Goal: Task Accomplishment & Management: Manage account settings

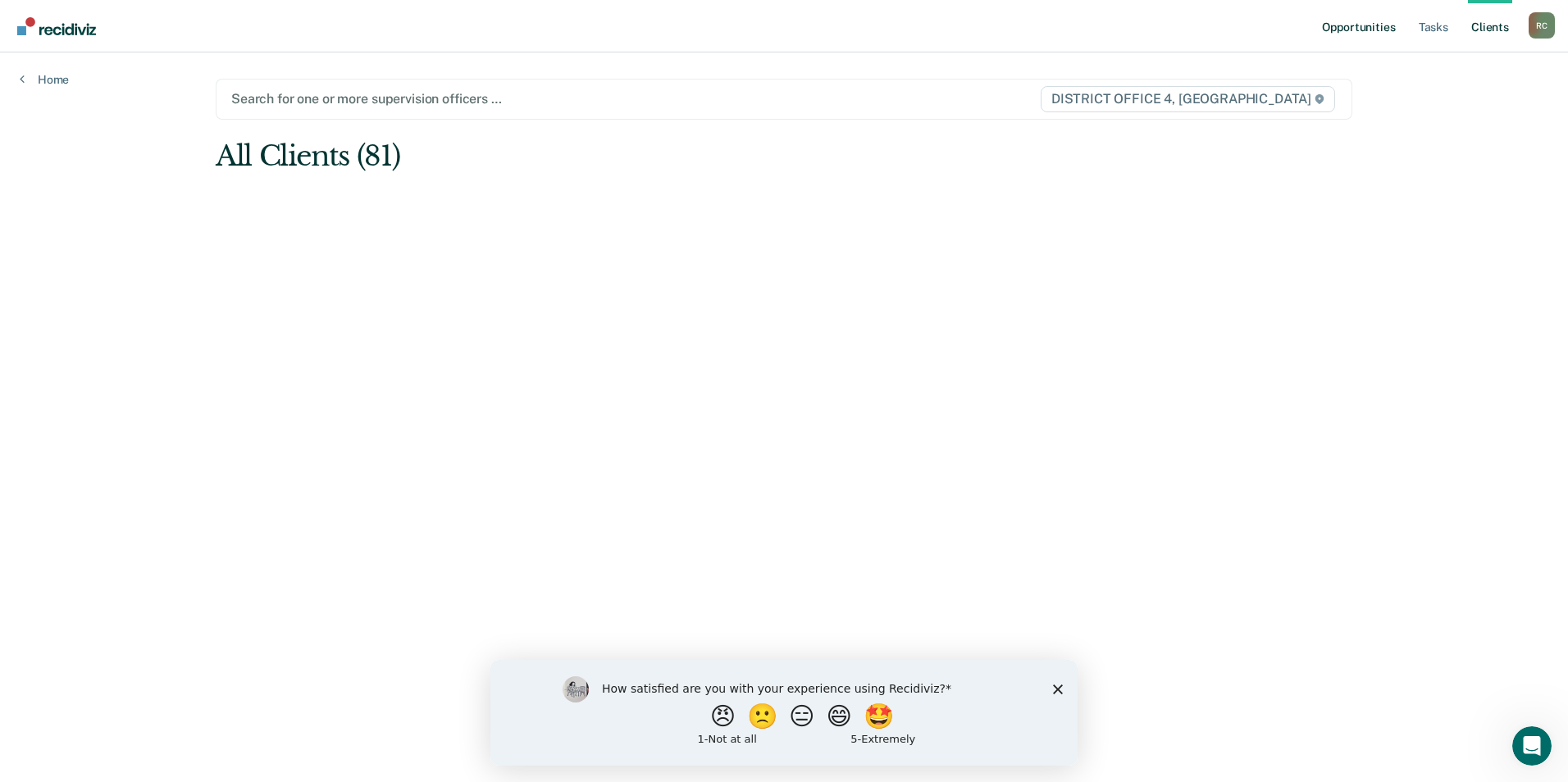
click at [1382, 22] on link "Opportunities" at bounding box center [1358, 26] width 80 height 53
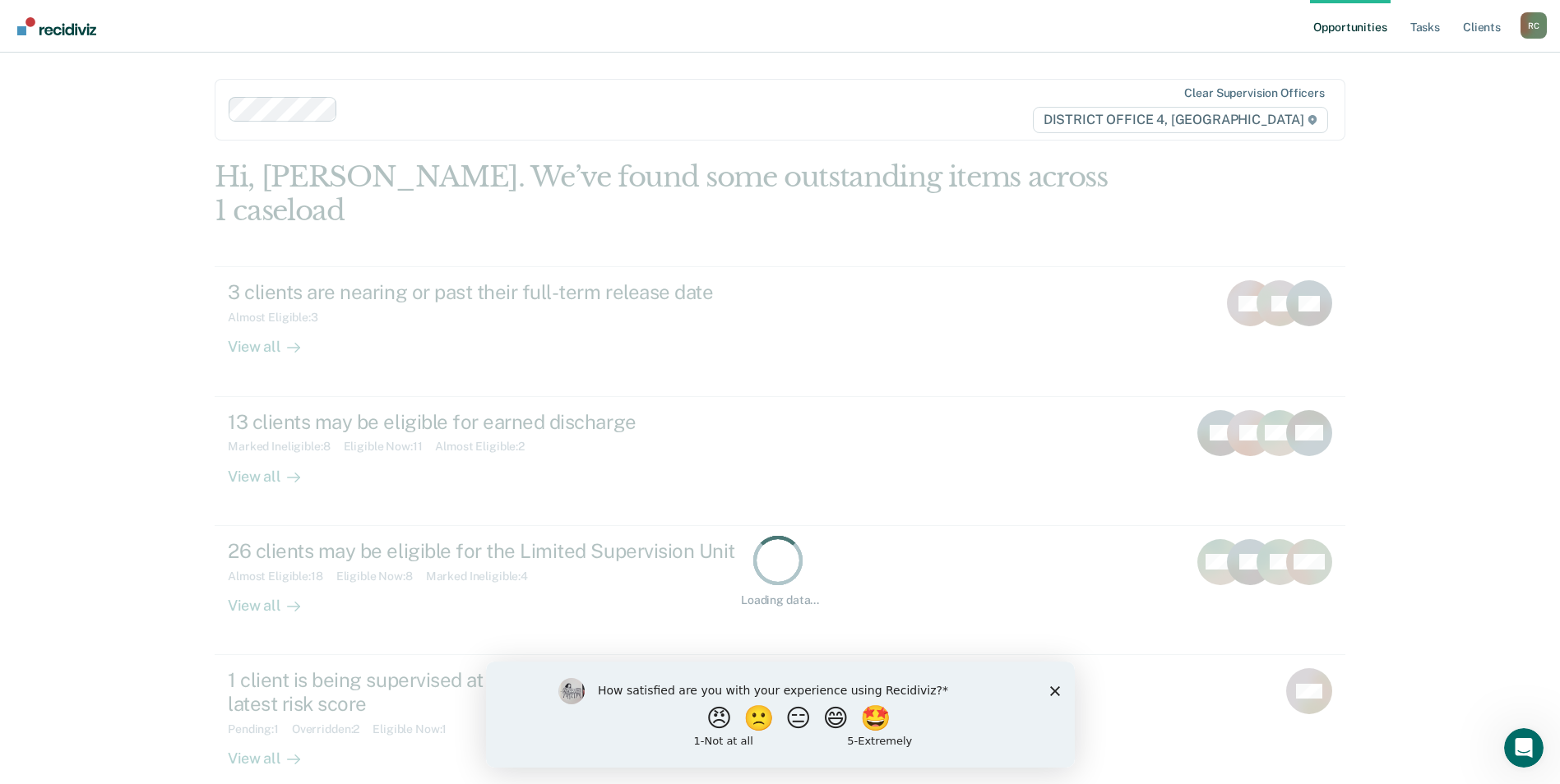
click at [1385, 22] on link "Opportunities" at bounding box center [1350, 26] width 80 height 53
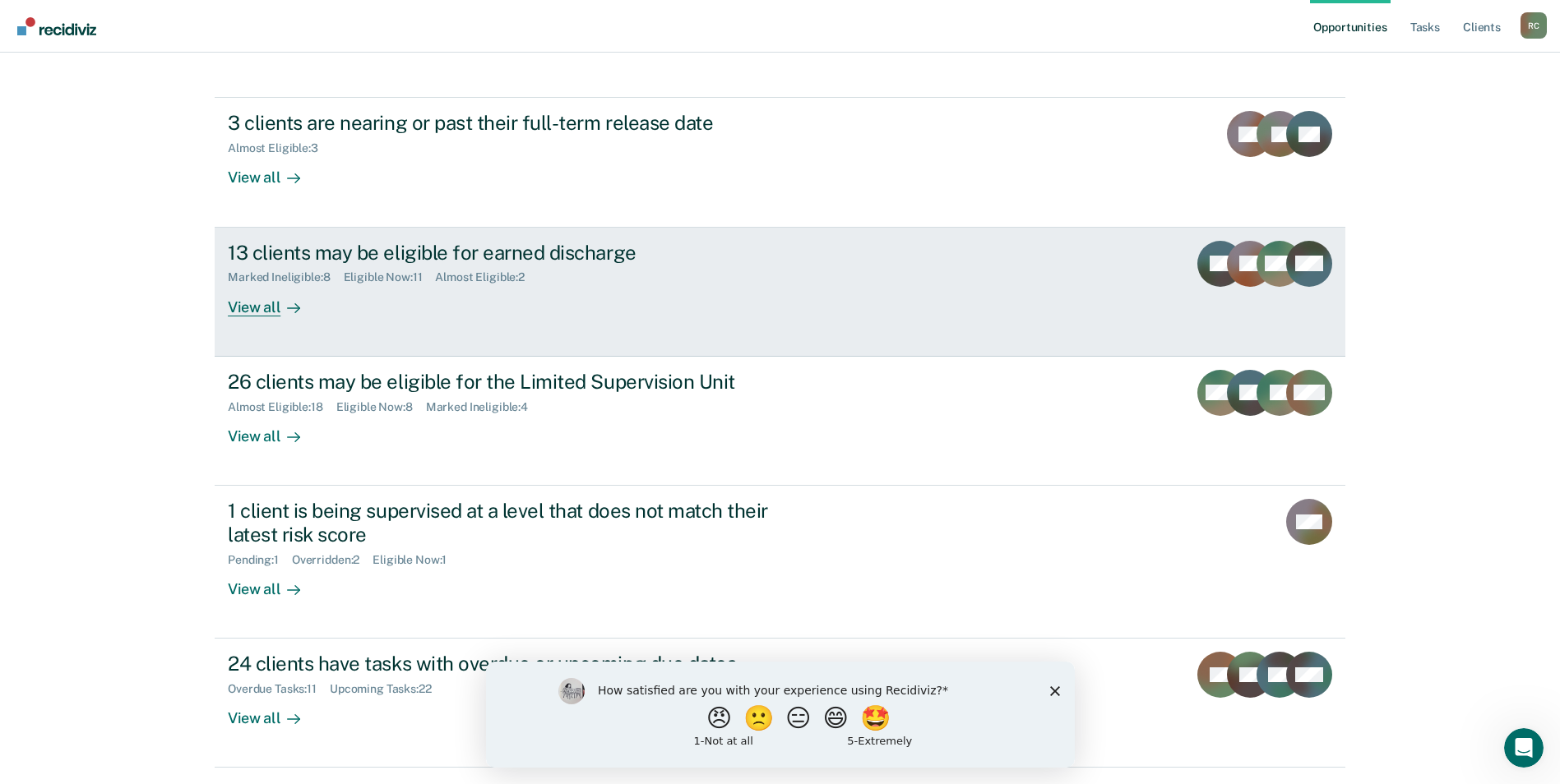
scroll to position [185, 0]
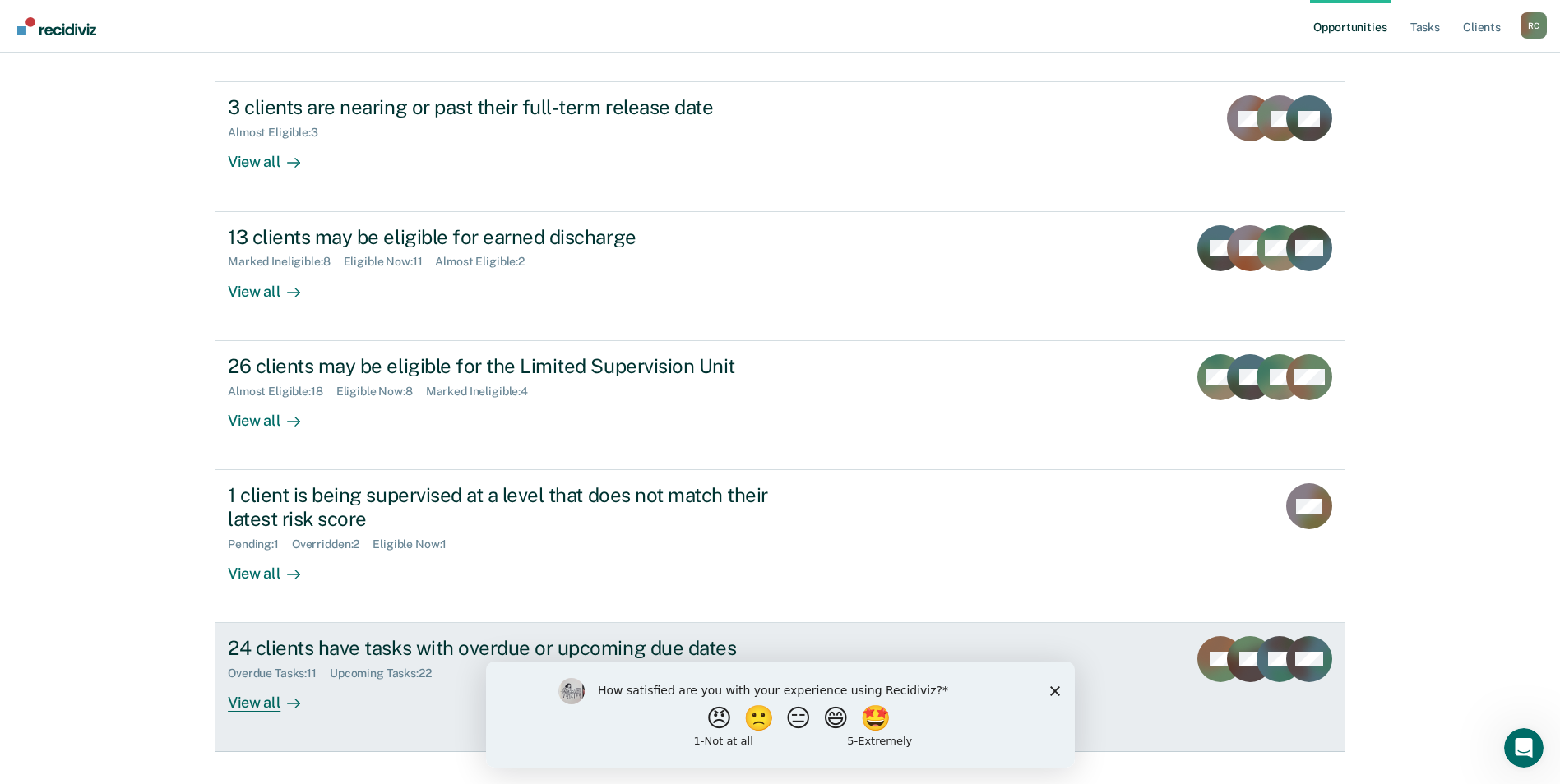
click at [361, 667] on div "Upcoming Tasks : 22" at bounding box center [387, 674] width 115 height 14
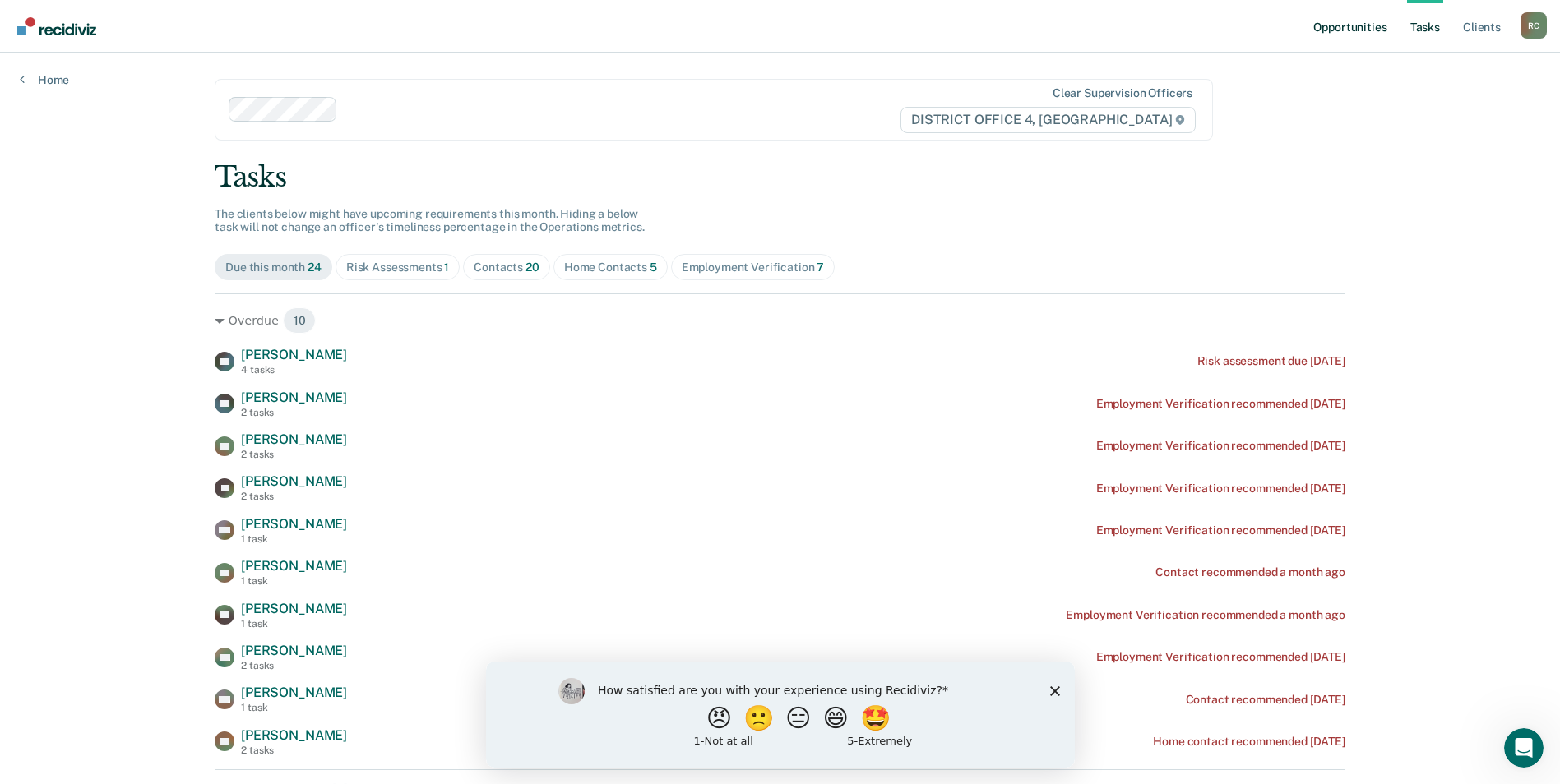
click at [1346, 31] on link "Opportunities" at bounding box center [1350, 26] width 80 height 53
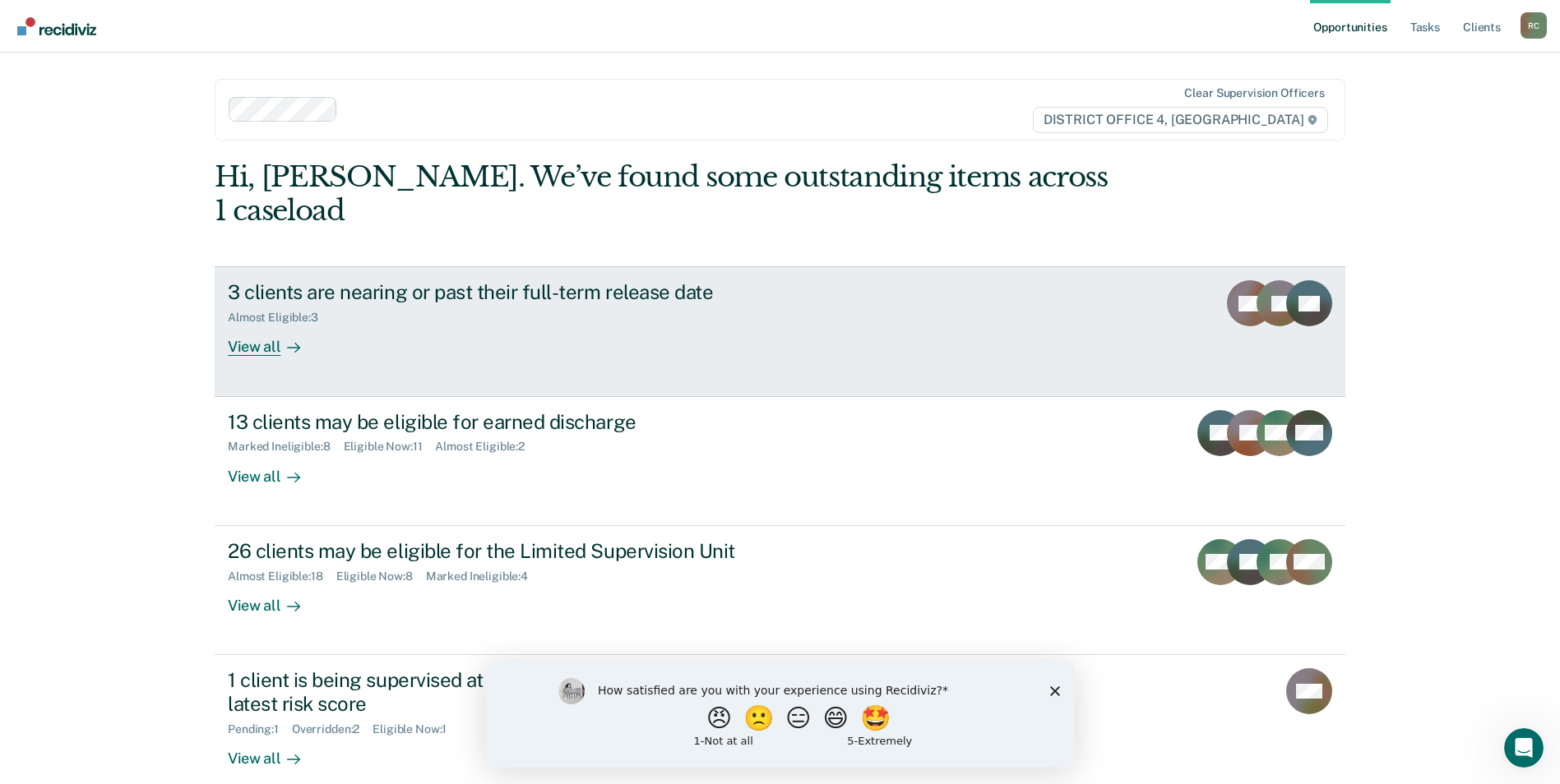
click at [851, 342] on link "3 clients are nearing or past their full-term release date Almost Eligible : 3 …" at bounding box center [780, 331] width 1131 height 130
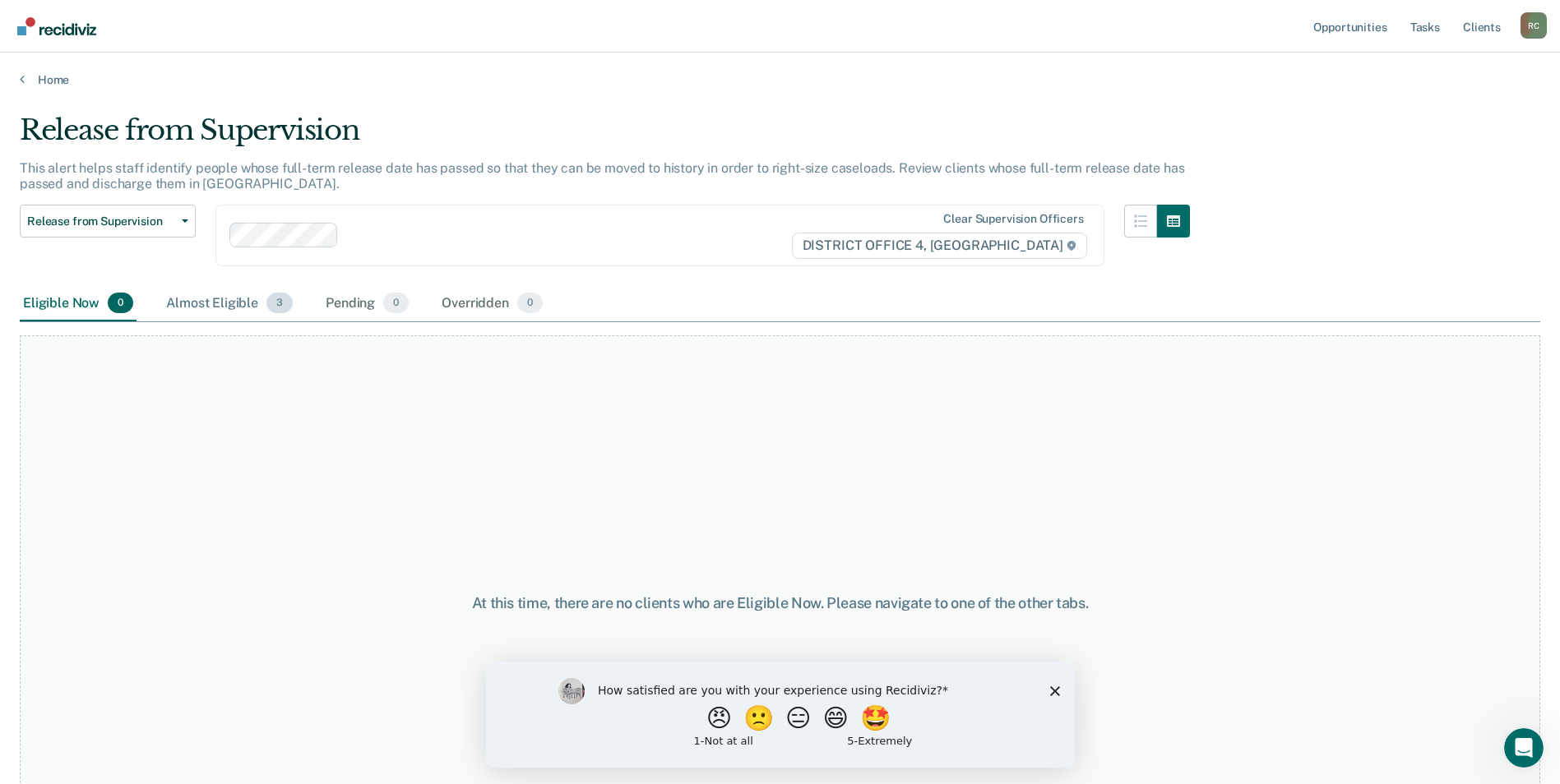
click at [225, 303] on div "Almost Eligible 3" at bounding box center [228, 304] width 133 height 36
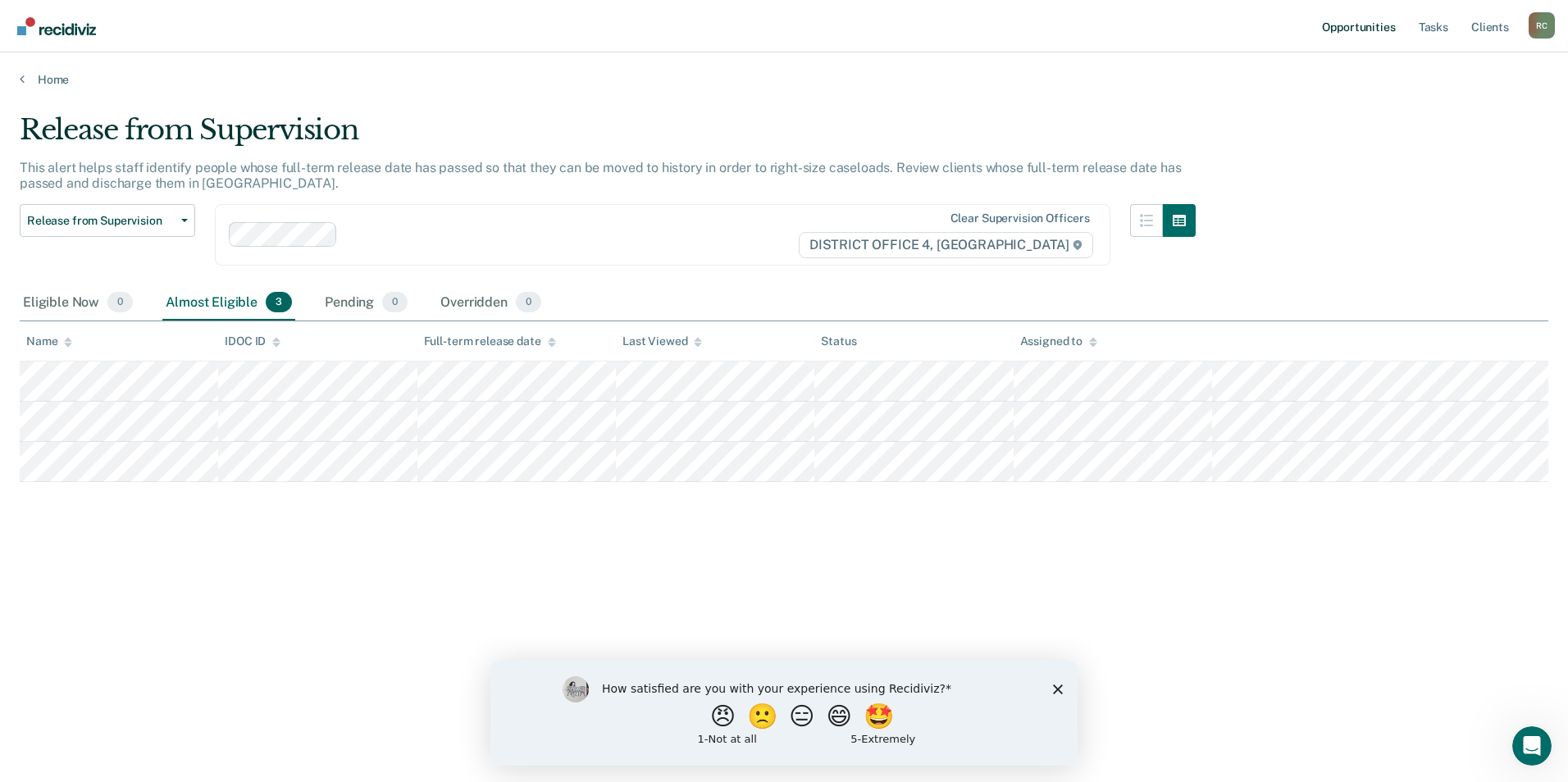
click at [1370, 35] on link "Opportunities" at bounding box center [1358, 26] width 80 height 53
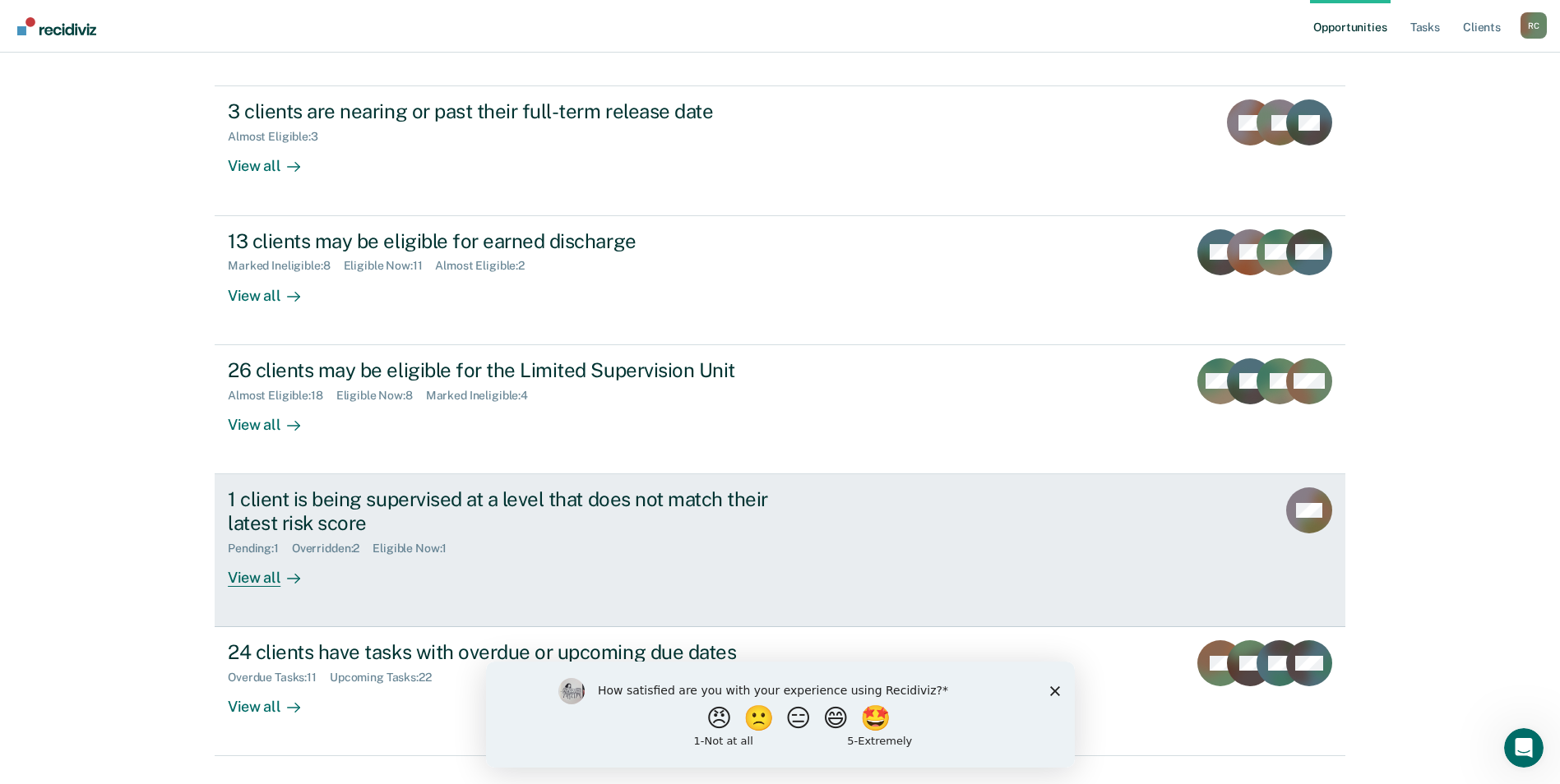
scroll to position [185, 0]
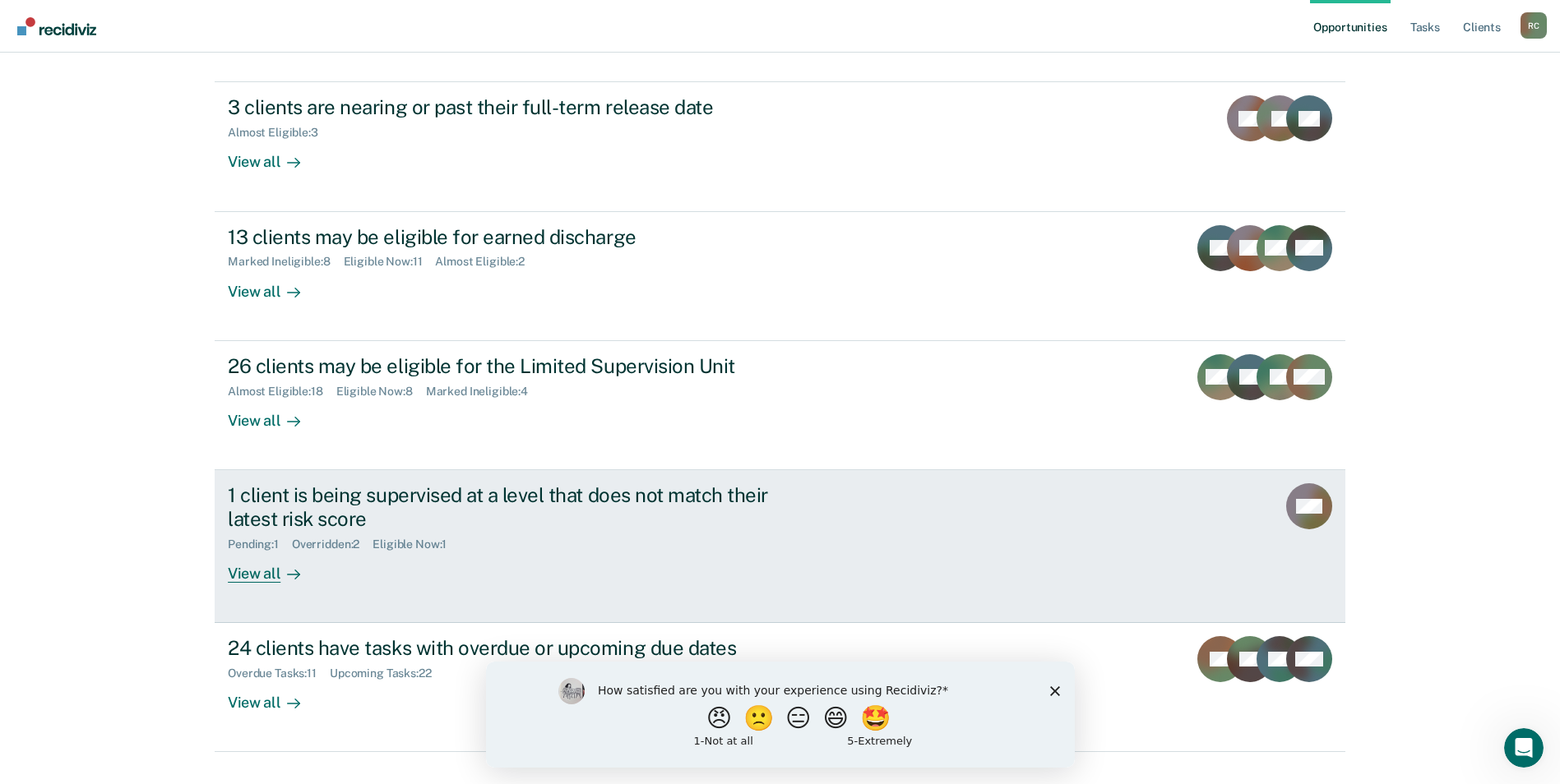
click at [724, 483] on div "1 client is being supervised at a level that does not match their latest risk s…" at bounding box center [516, 507] width 578 height 48
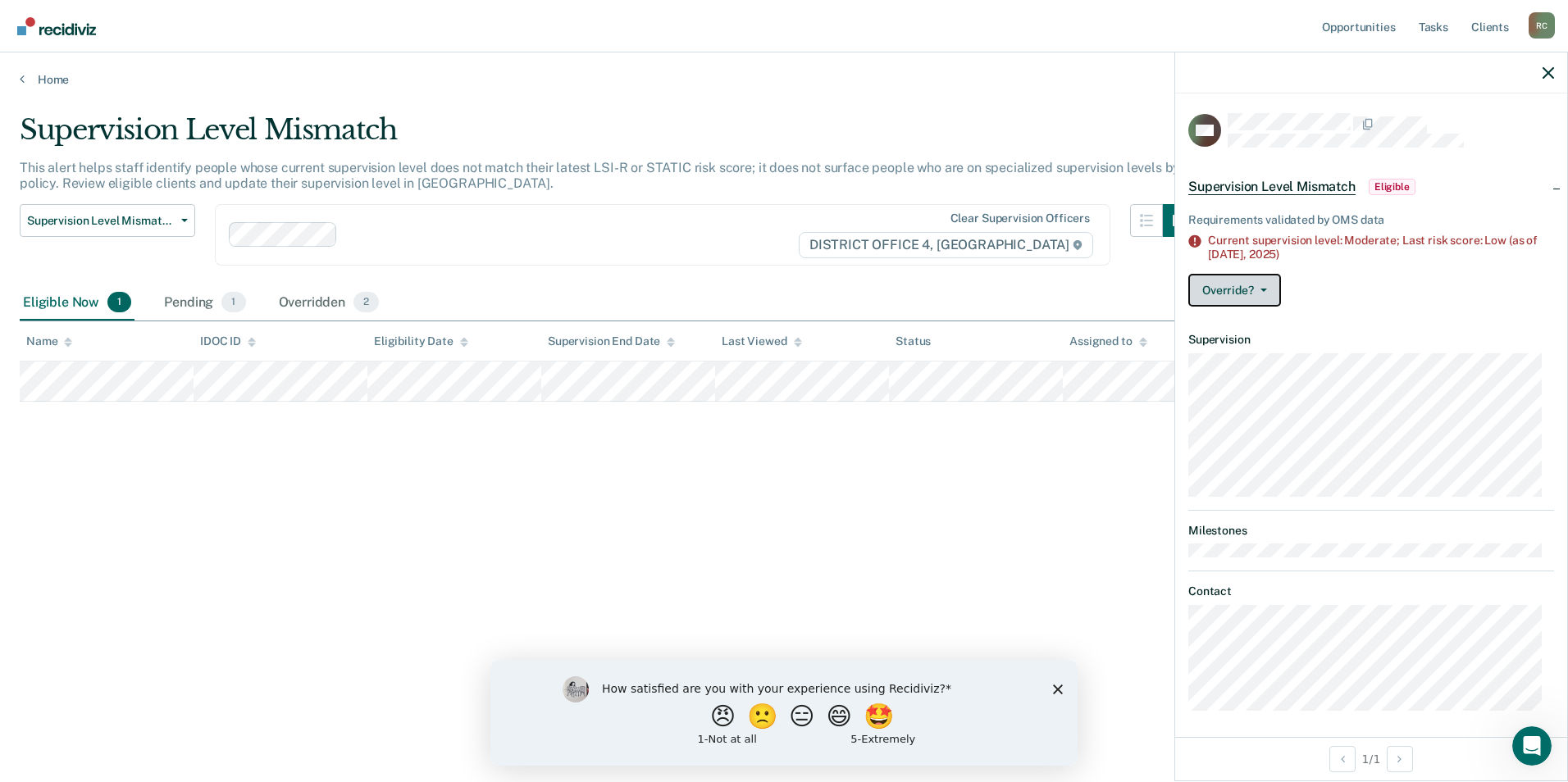
click at [1265, 292] on button "Override?" at bounding box center [1234, 290] width 92 height 33
click at [1098, 479] on div "Supervision Level Mismatch This alert helps staff identify people whose current…" at bounding box center [784, 386] width 1528 height 546
click at [1020, 463] on div "Supervision Level Mismatch This alert helps staff identify people whose current…" at bounding box center [784, 386] width 1528 height 546
click at [1550, 74] on icon "button" at bounding box center [1548, 72] width 11 height 11
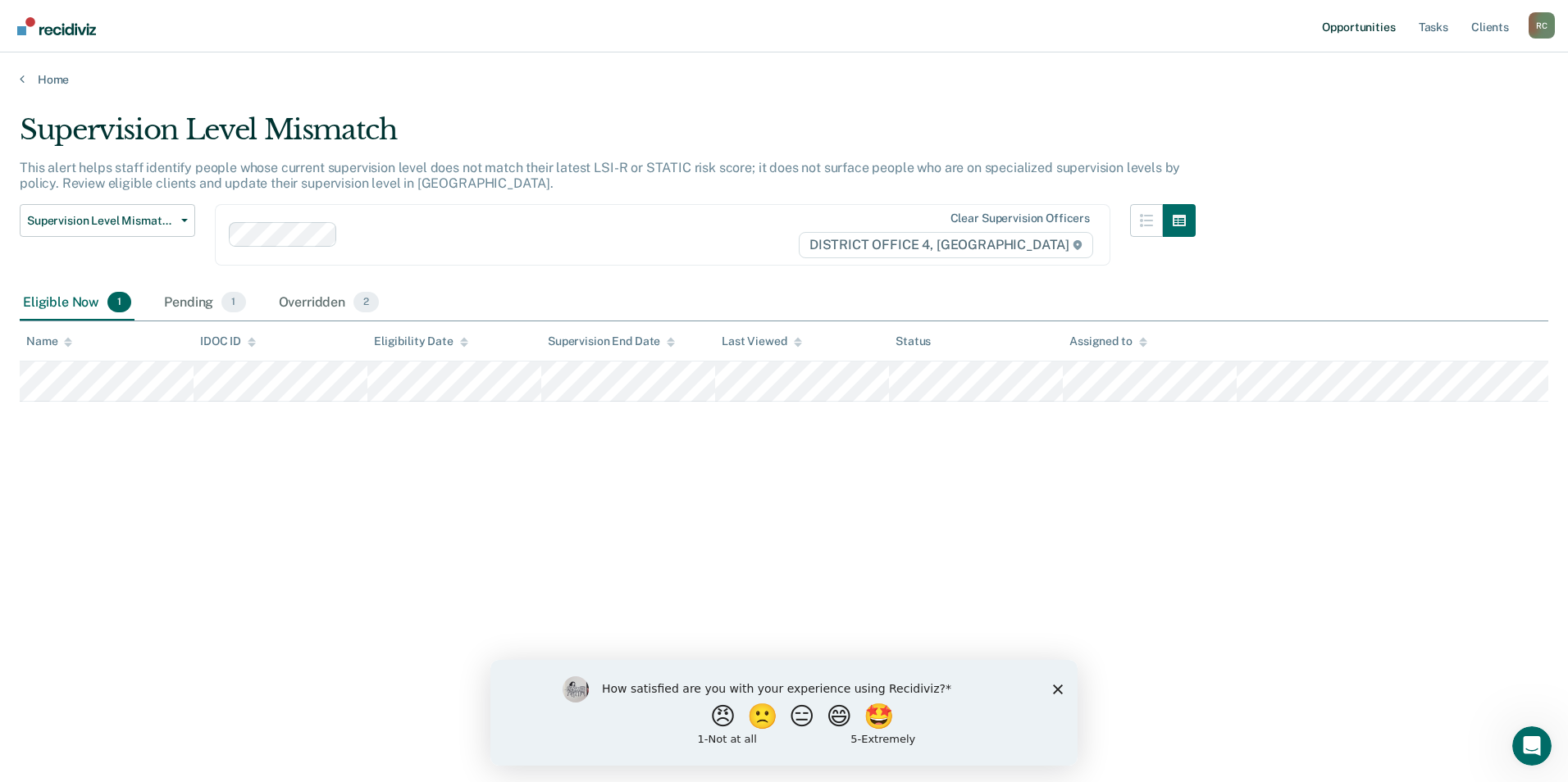
click at [1381, 29] on link "Opportunities" at bounding box center [1358, 26] width 80 height 53
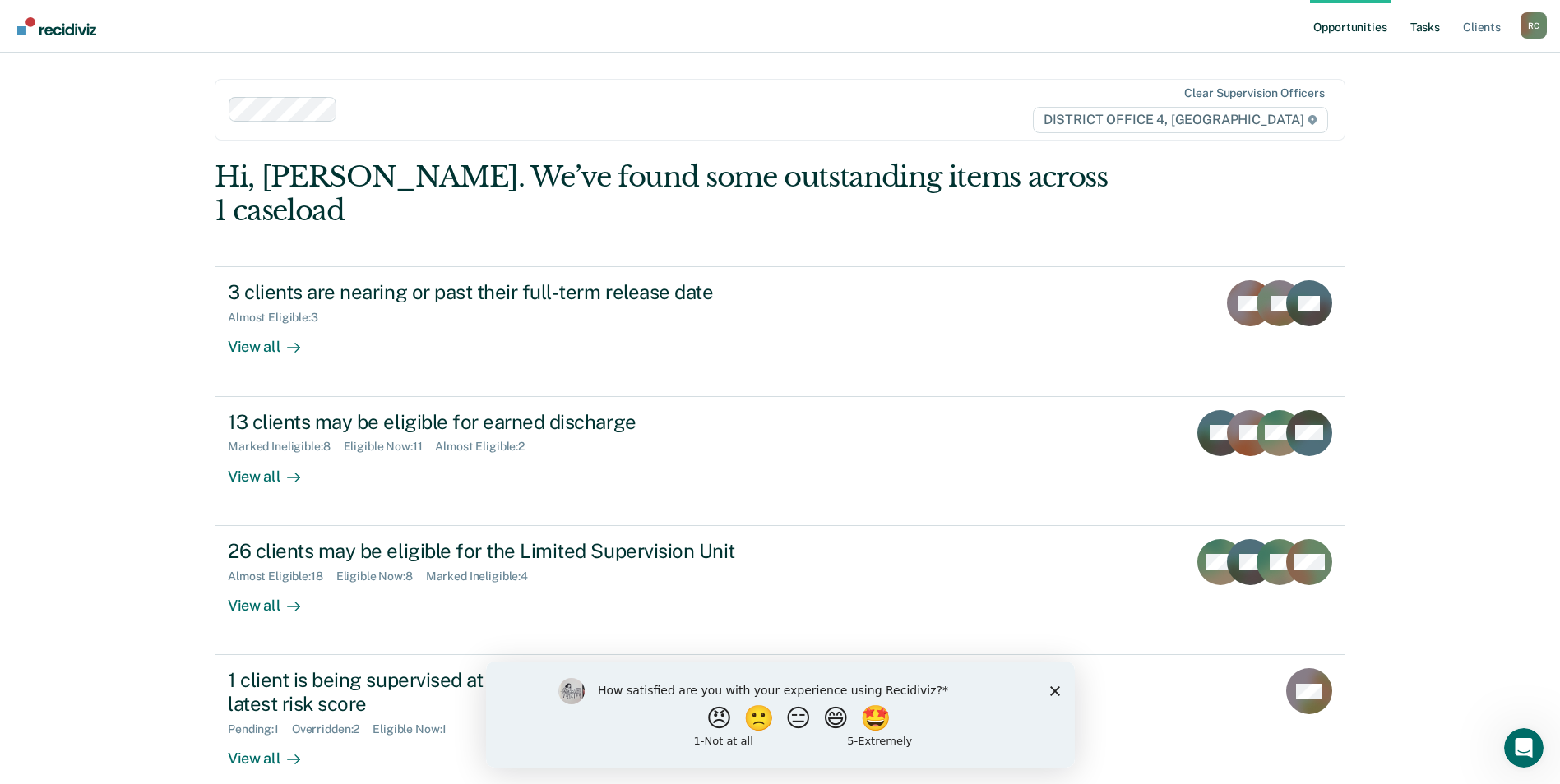
click at [1422, 31] on link "Tasks" at bounding box center [1425, 26] width 36 height 53
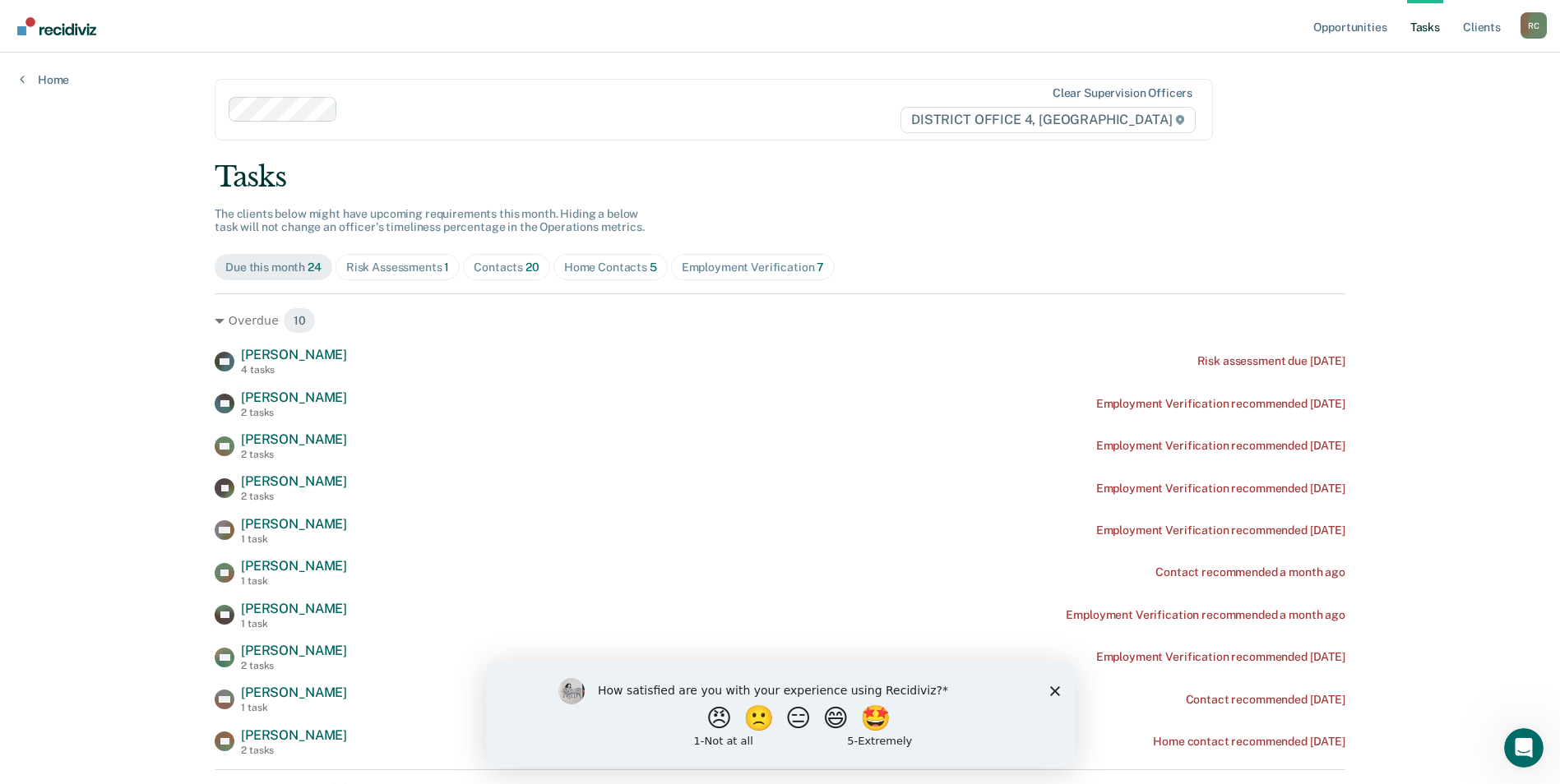
click at [609, 277] on span "Home Contacts 5" at bounding box center [610, 267] width 114 height 26
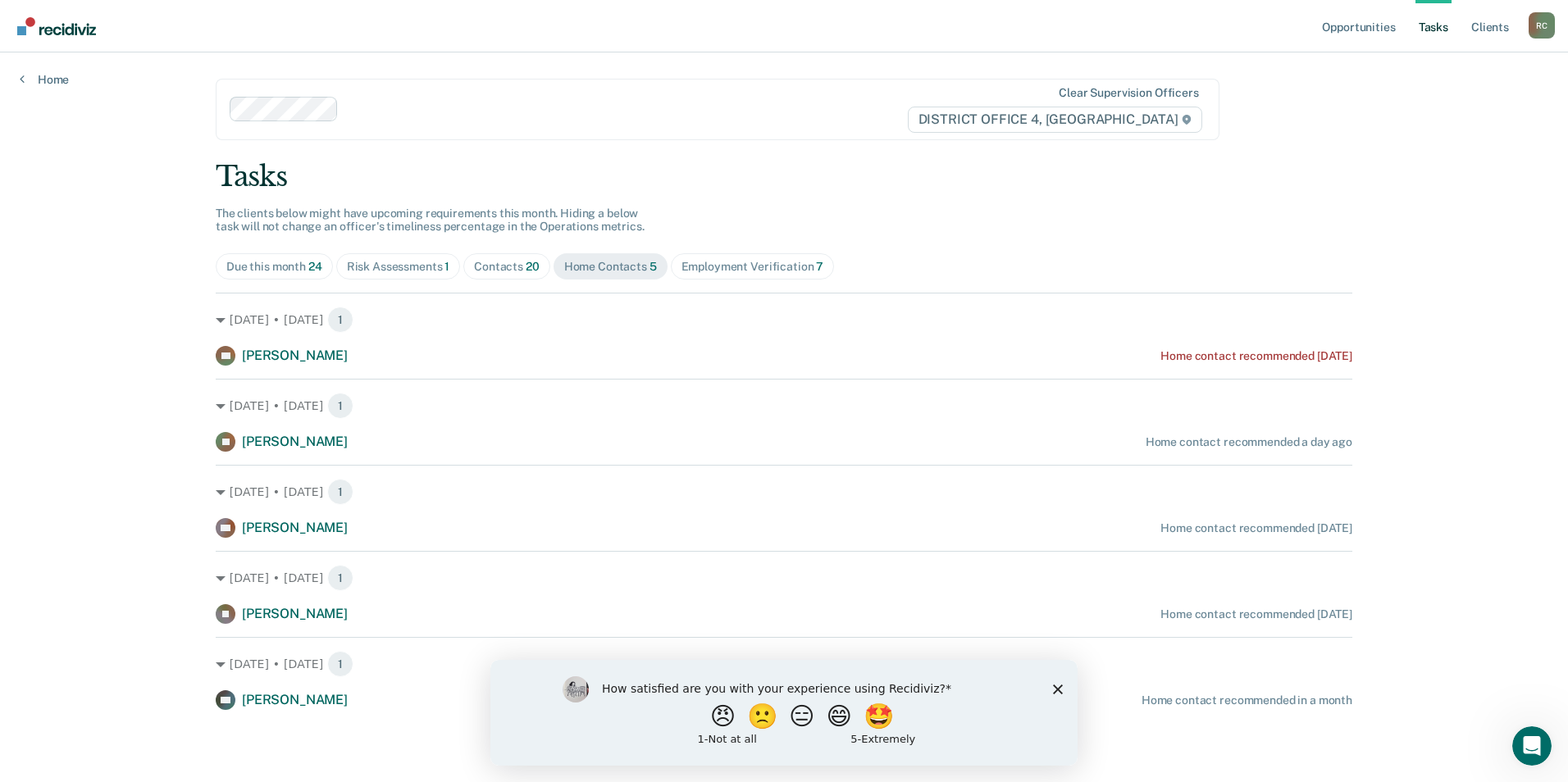
click at [1060, 688] on icon "Close survey" at bounding box center [1058, 689] width 9 height 9
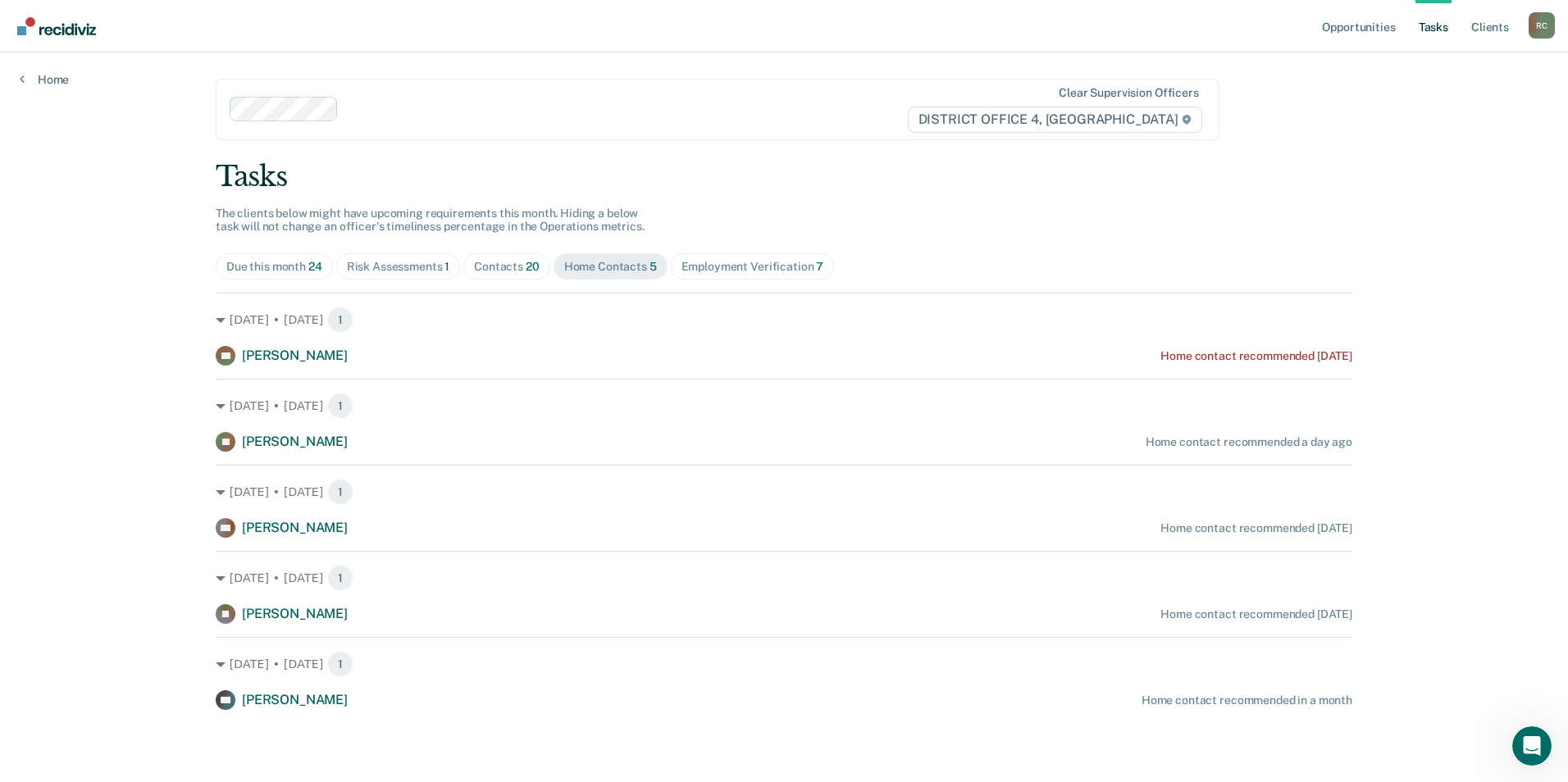
click at [728, 267] on div "Employment Verification 7" at bounding box center [753, 266] width 143 height 14
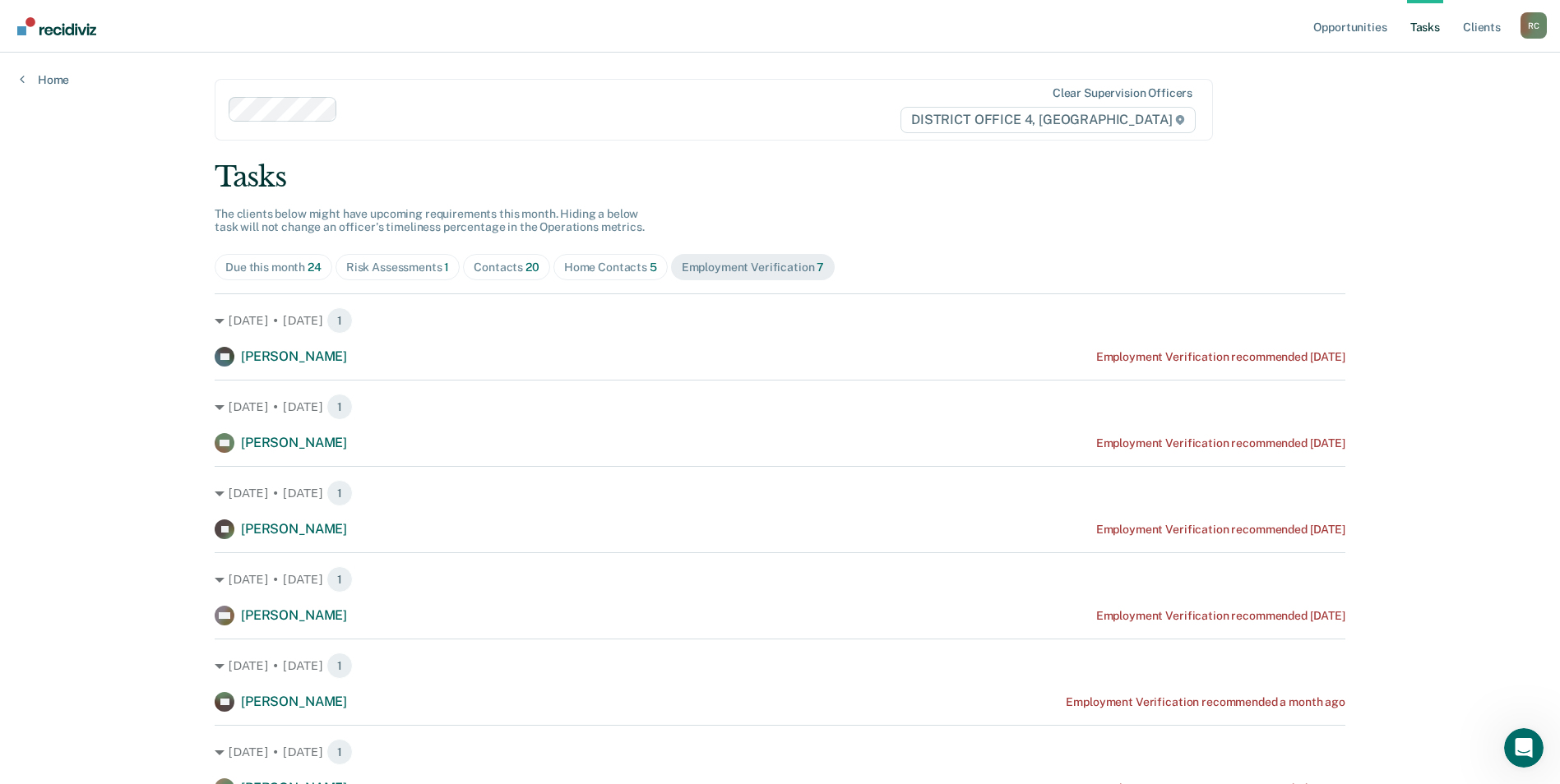
click at [515, 277] on span "Contacts 20" at bounding box center [506, 267] width 87 height 26
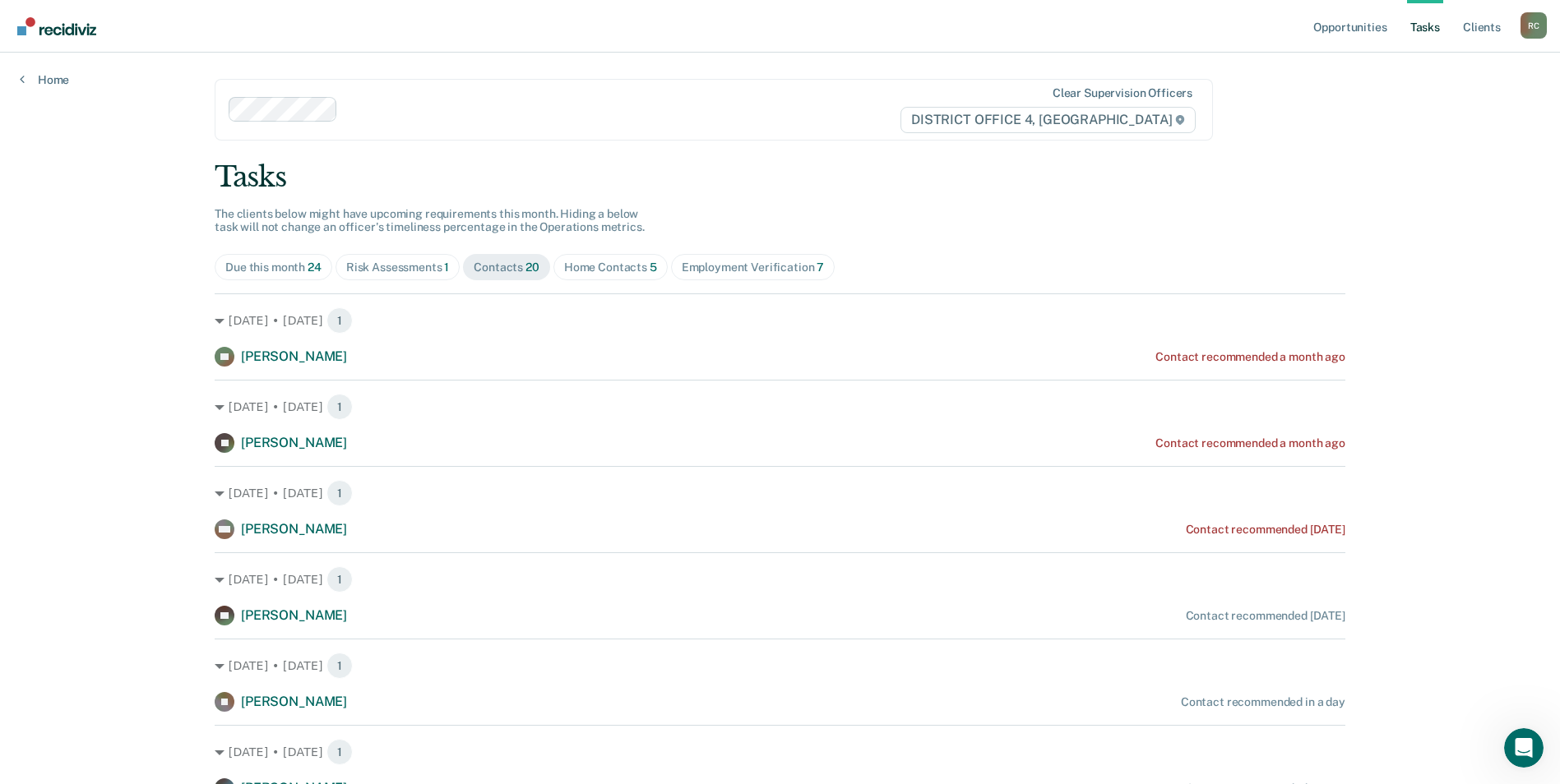
click at [420, 268] on div "Risk Assessments 1" at bounding box center [398, 267] width 104 height 14
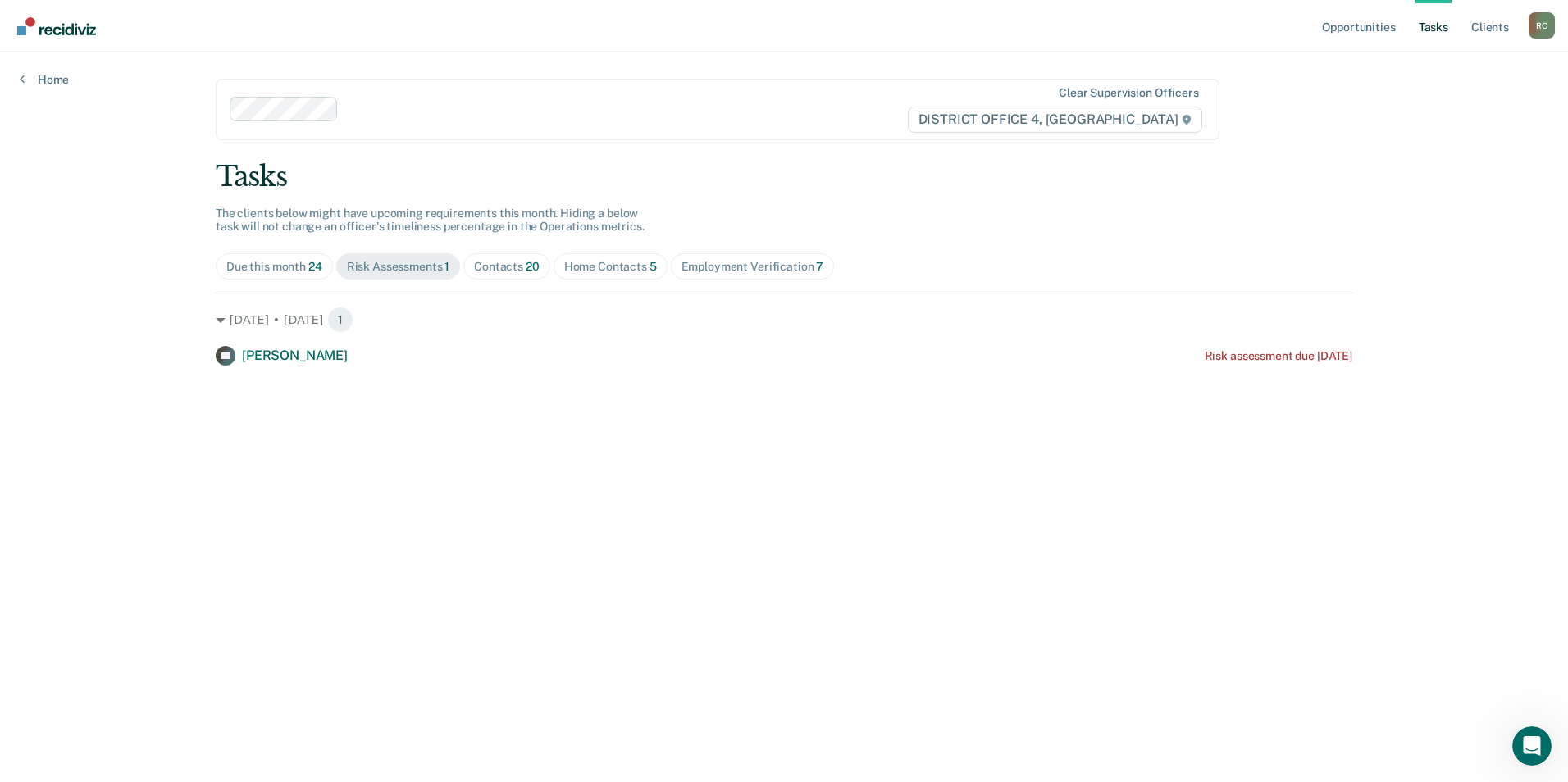
click at [278, 271] on div "Due this month 24" at bounding box center [274, 266] width 96 height 14
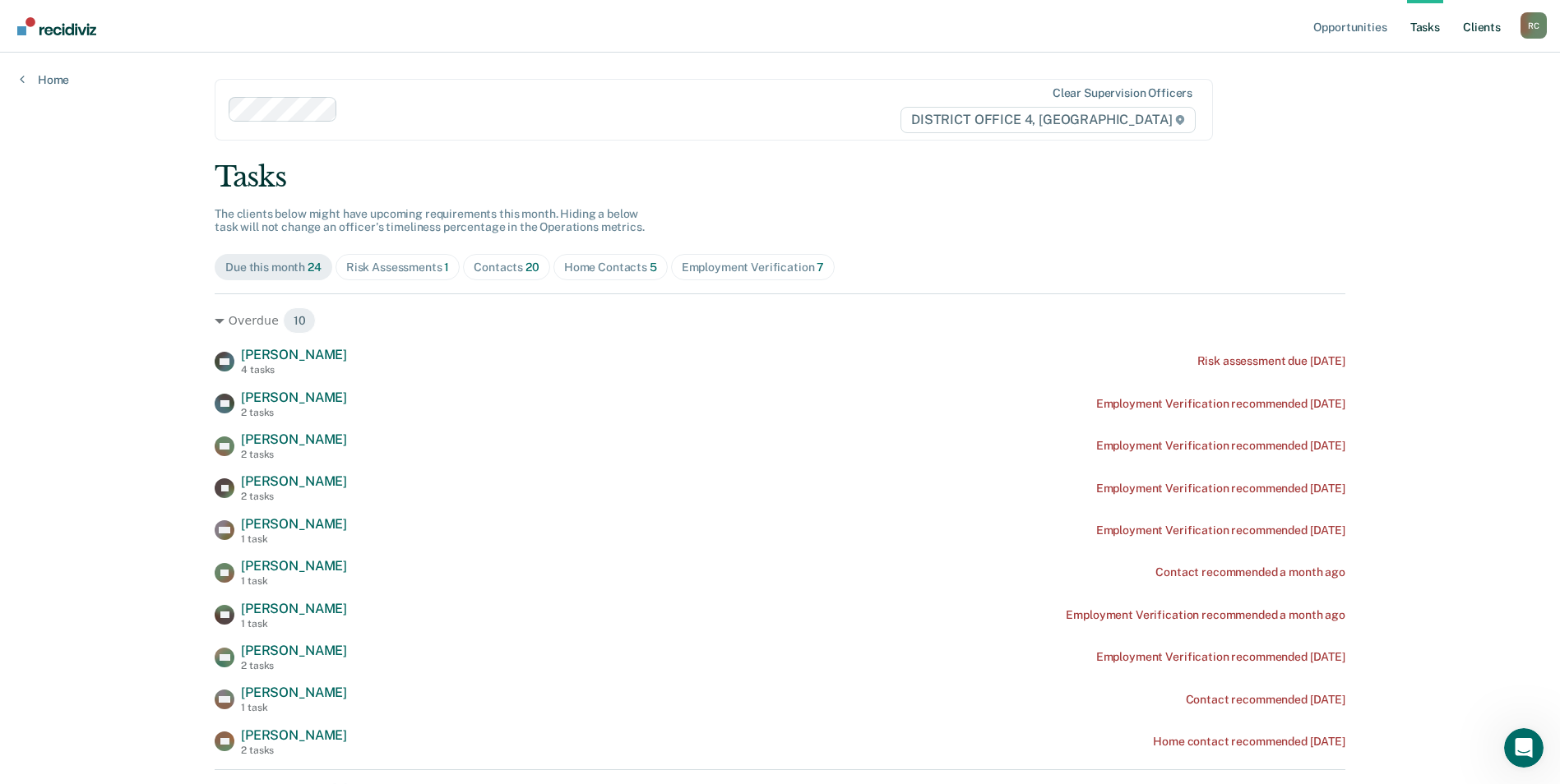
click at [1474, 25] on link "Client s" at bounding box center [1481, 26] width 44 height 53
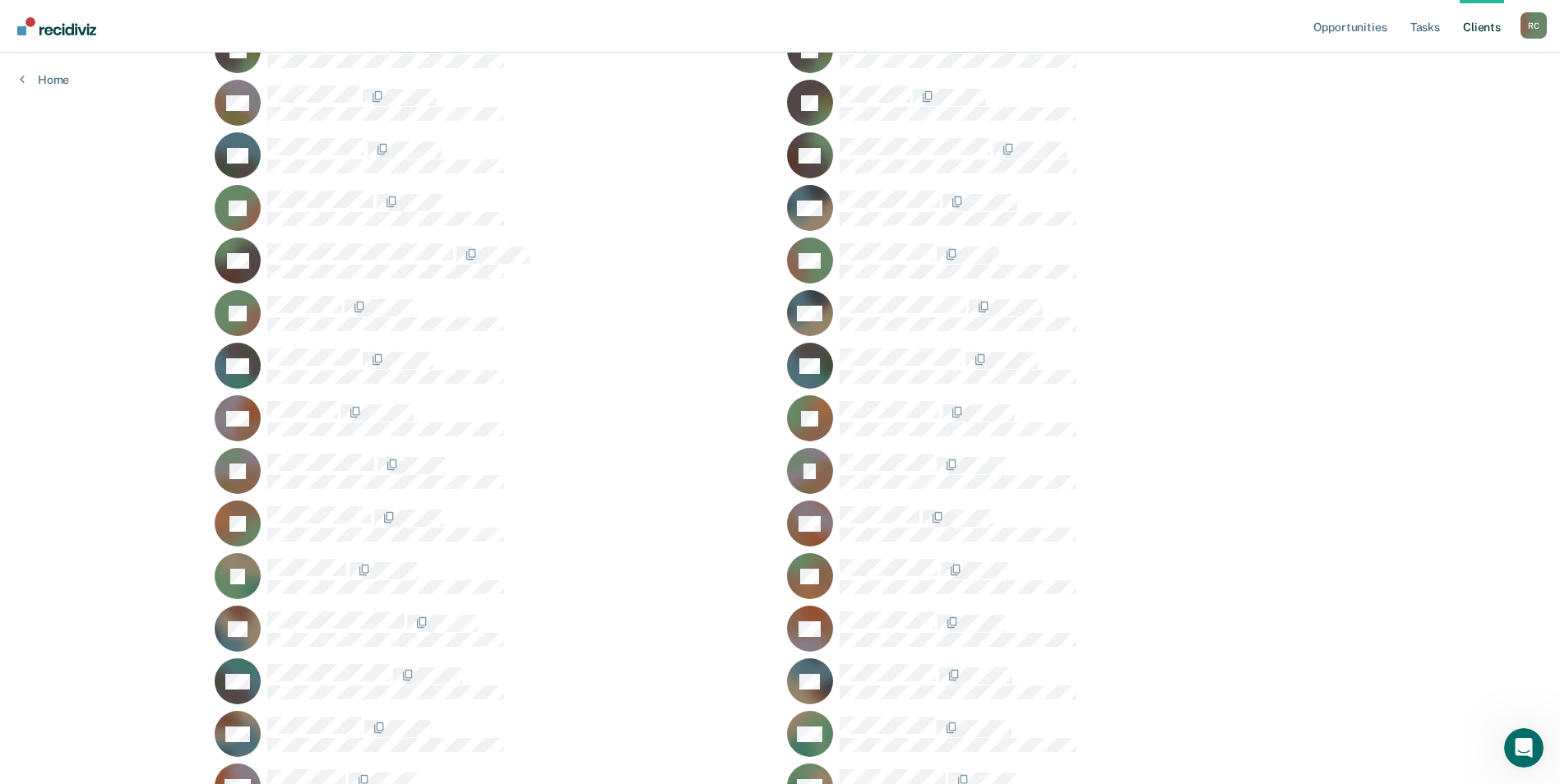
scroll to position [794, 0]
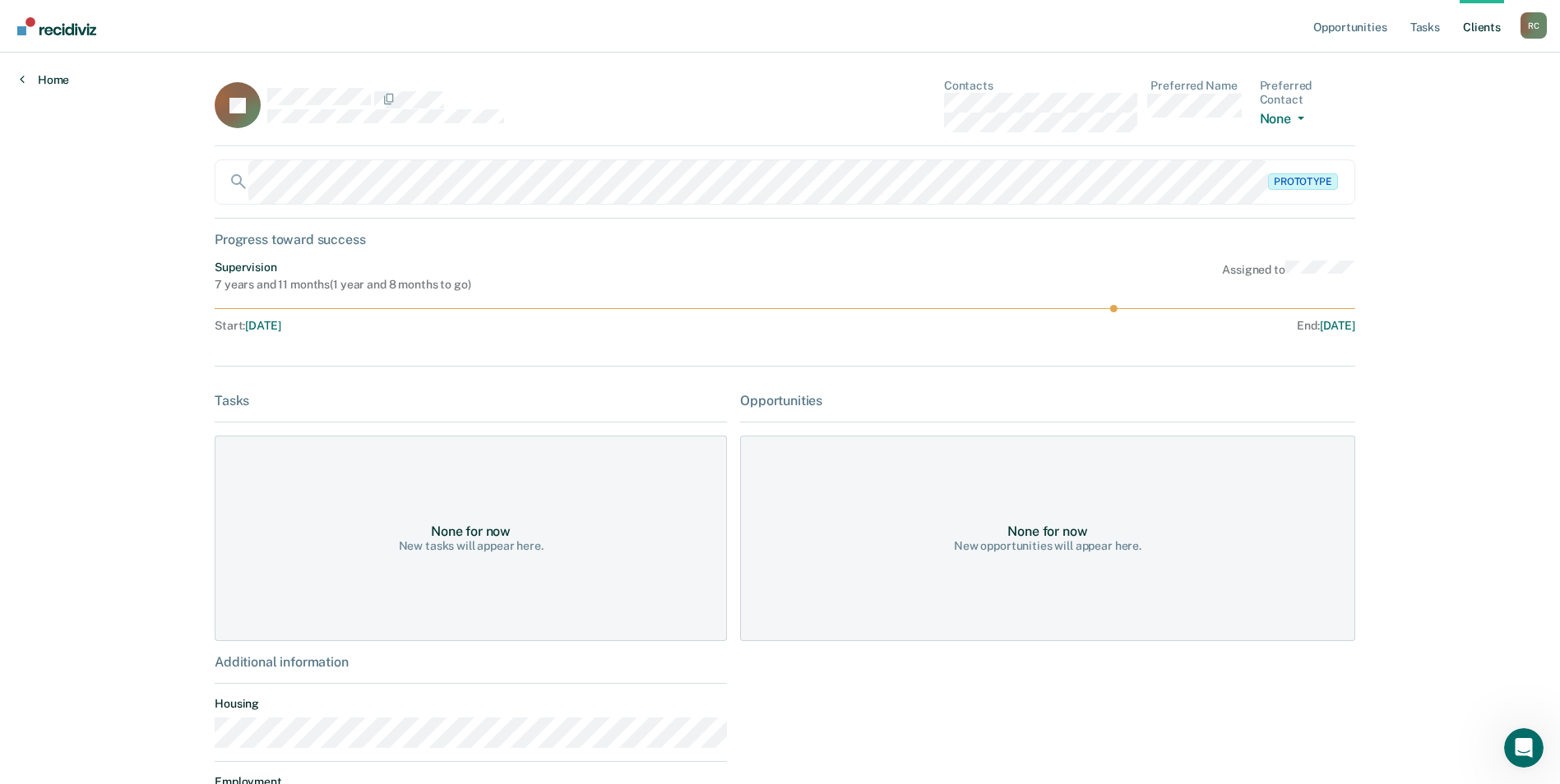
click at [26, 78] on link "Home" at bounding box center [44, 80] width 49 height 15
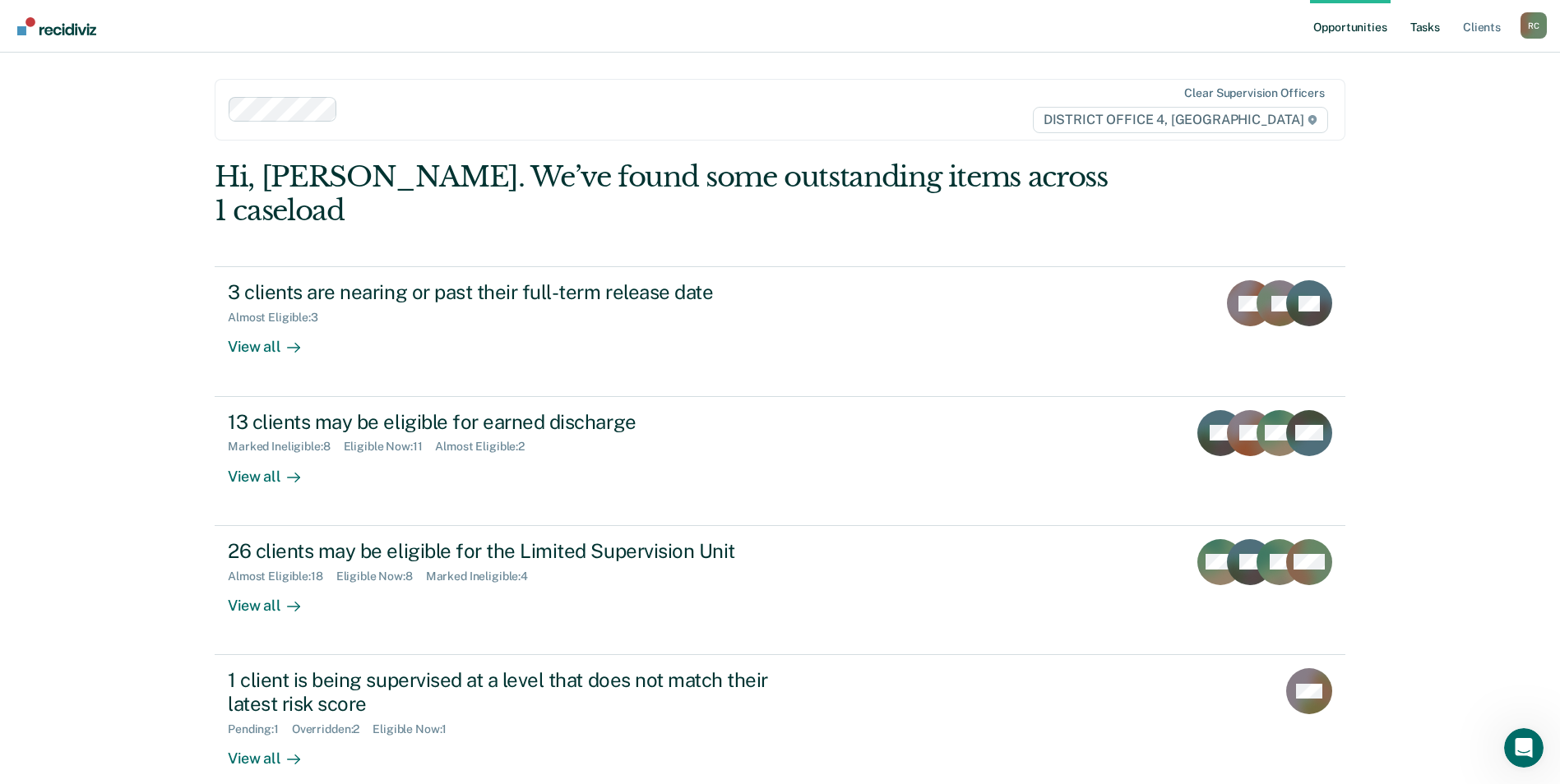
click at [1431, 25] on link "Tasks" at bounding box center [1425, 26] width 36 height 53
